Goal: Transaction & Acquisition: Purchase product/service

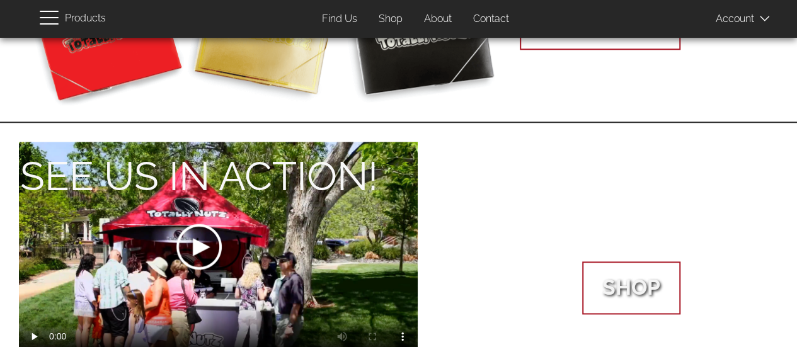
scroll to position [680, 0]
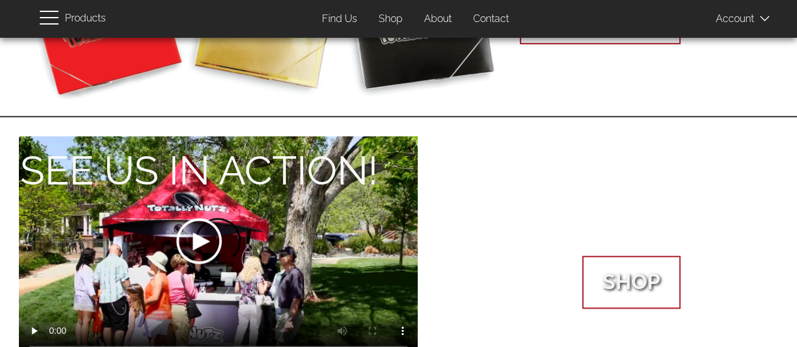
drag, startPoint x: 0, startPoint y: 0, endPoint x: 591, endPoint y: 336, distance: 679.3
click at [591, 336] on div "See us in action! Your browser does not support the video tag or the file forma…" at bounding box center [398, 250] width 797 height 267
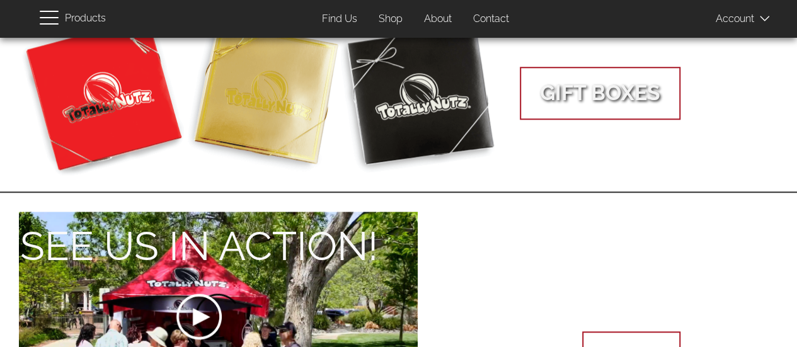
click at [591, 336] on link "Shop" at bounding box center [598, 326] width 399 height 116
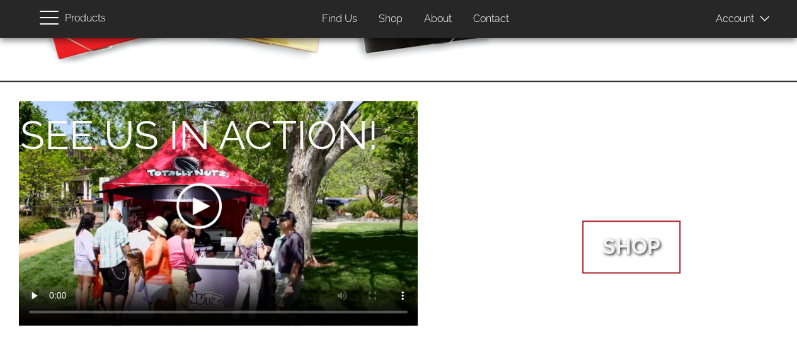
scroll to position [730, 0]
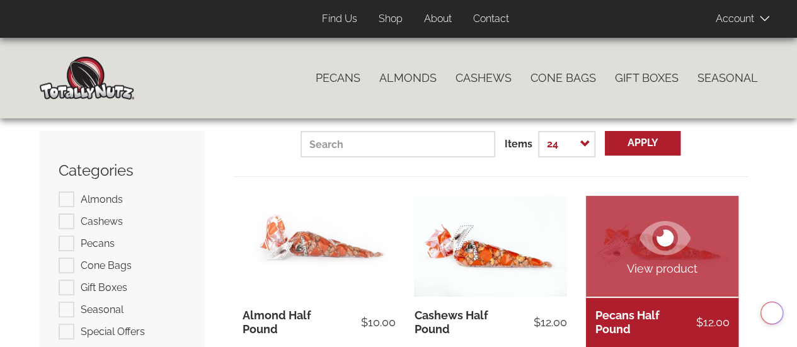
click at [613, 256] on link "View product" at bounding box center [662, 246] width 152 height 101
